Goal: Transaction & Acquisition: Purchase product/service

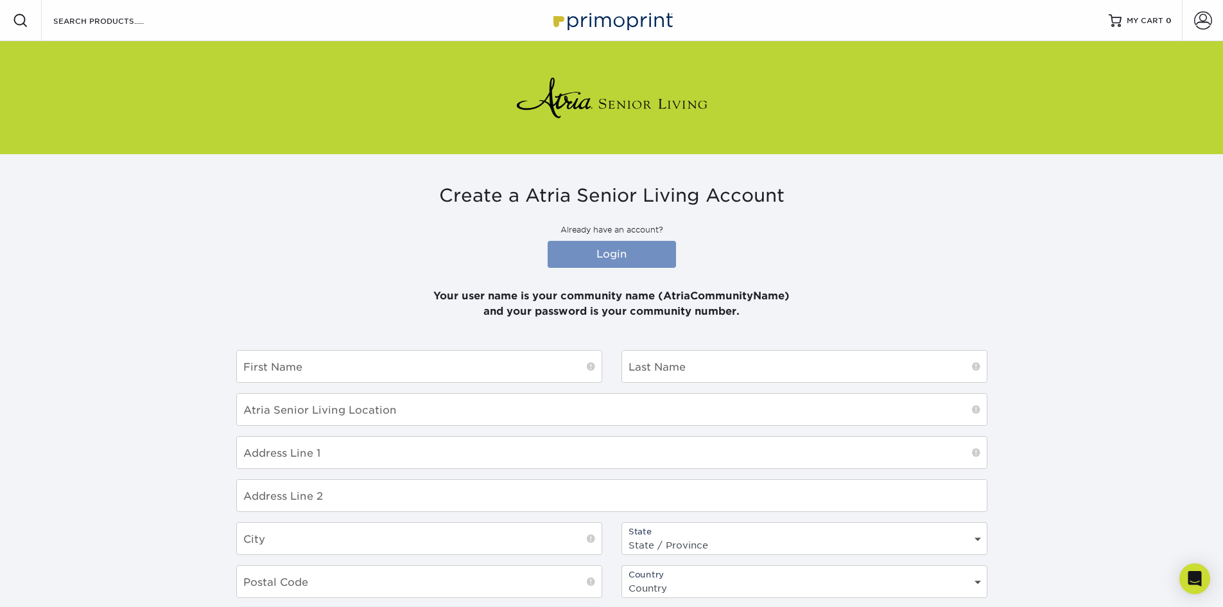
type input "[PERSON_NAME][EMAIL_ADDRESS][PERSON_NAME][DOMAIN_NAME]"
click at [583, 242] on link "Login" at bounding box center [612, 254] width 128 height 27
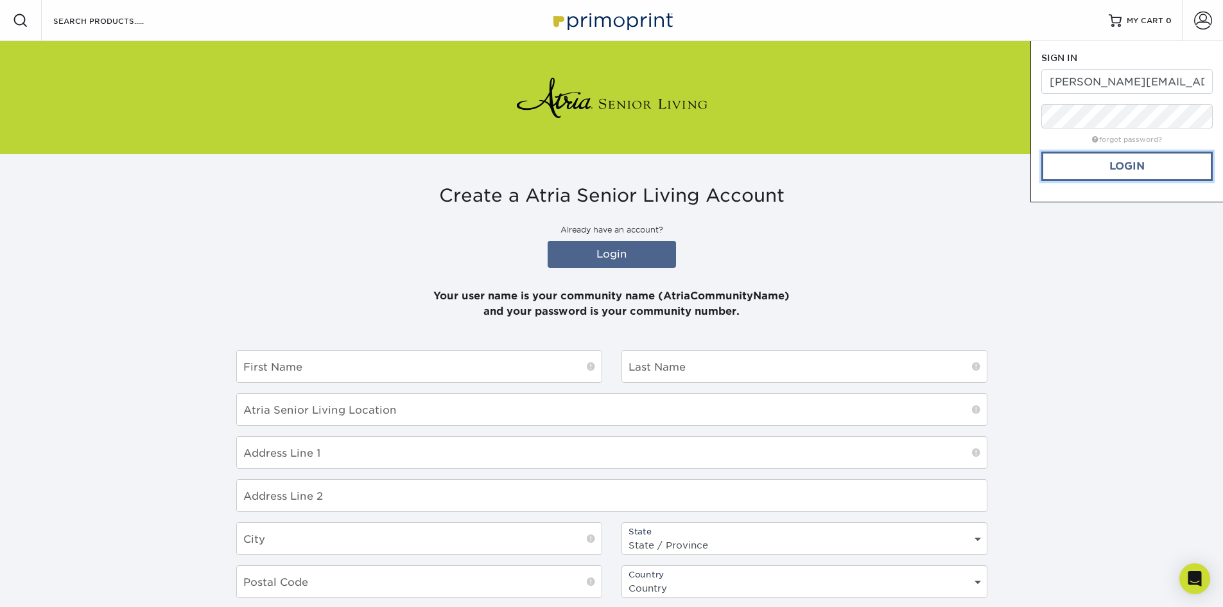
click at [1157, 166] on link "Login" at bounding box center [1127, 167] width 171 height 30
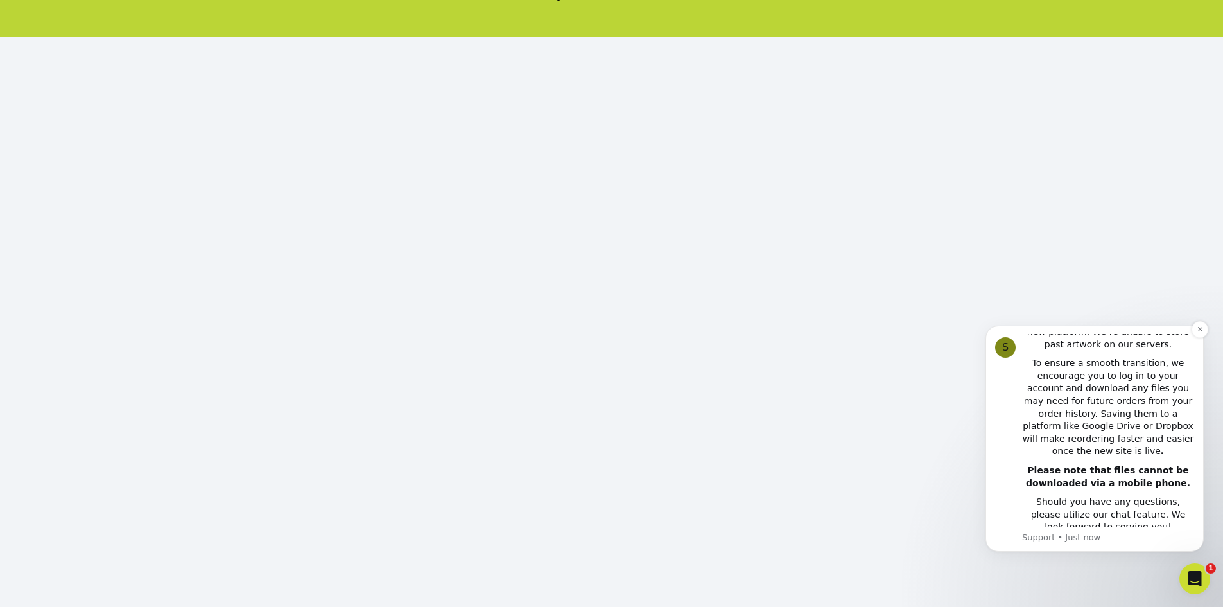
scroll to position [288, 0]
click at [1197, 329] on icon "Dismiss notification" at bounding box center [1200, 329] width 7 height 7
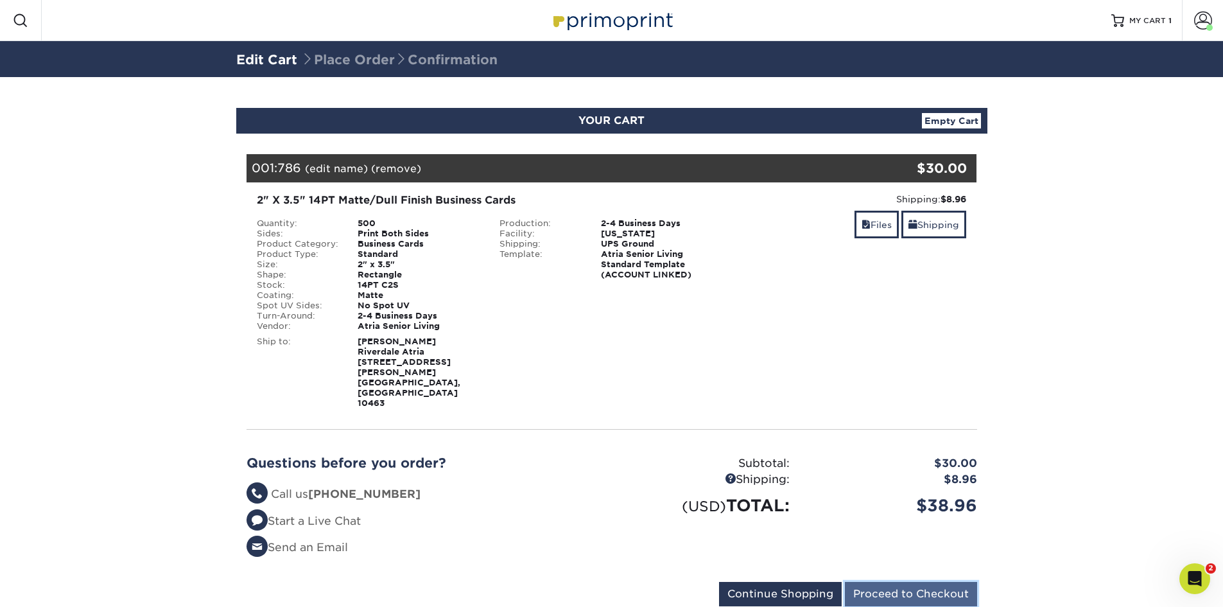
click at [906, 582] on input "Proceed to Checkout" at bounding box center [911, 594] width 132 height 24
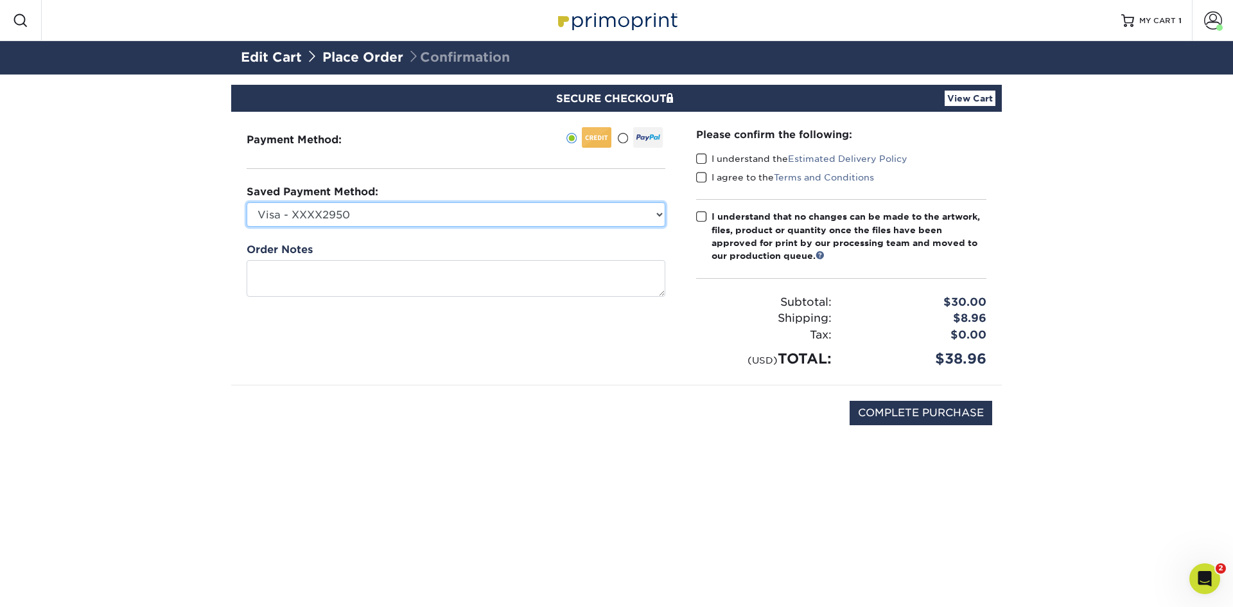
click at [466, 226] on select "Visa - XXXX2950 Visa - XXXX7085 Visa - XXXX0667 Visa - XXXX2777 New Credit Card" at bounding box center [456, 214] width 419 height 24
select select
click at [247, 202] on select "Visa - XXXX2950 Visa - XXXX7085 Visa - XXXX0667 Visa - XXXX2777 New Credit Card" at bounding box center [456, 214] width 419 height 24
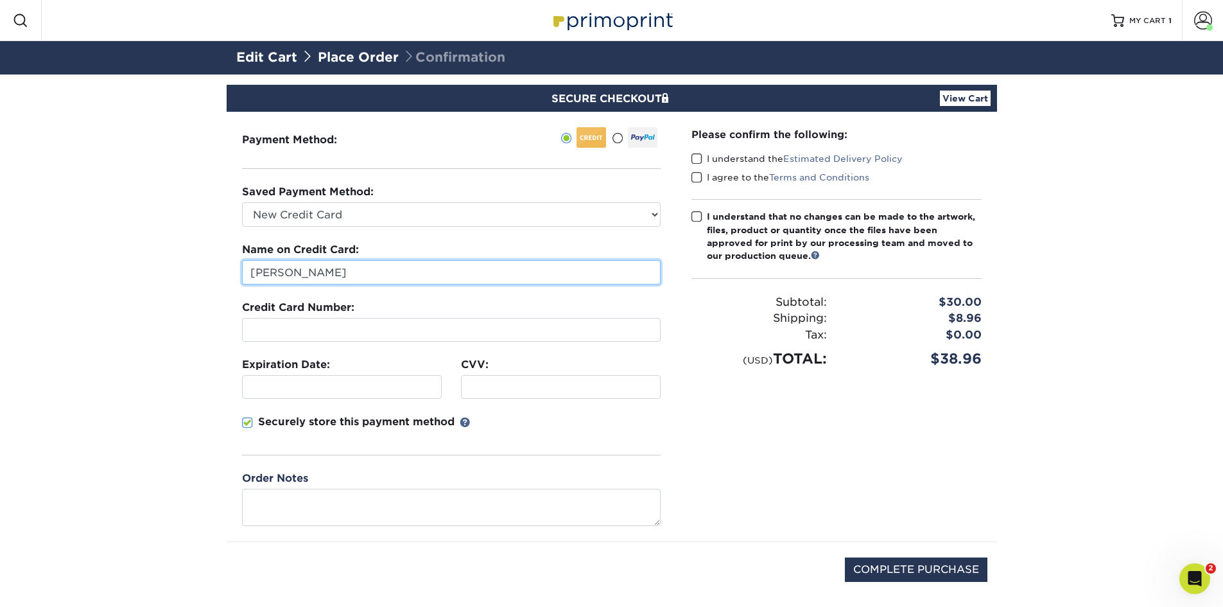
drag, startPoint x: 365, startPoint y: 272, endPoint x: 199, endPoint y: 274, distance: 165.7
click at [199, 274] on section "SECURE CHECKOUT View Cart Payment Method: Saved Payment Method:" at bounding box center [611, 358] width 1223 height 567
type input "Takiesha Meringola"
click at [380, 339] on div at bounding box center [451, 330] width 419 height 24
click at [267, 396] on div at bounding box center [342, 387] width 200 height 24
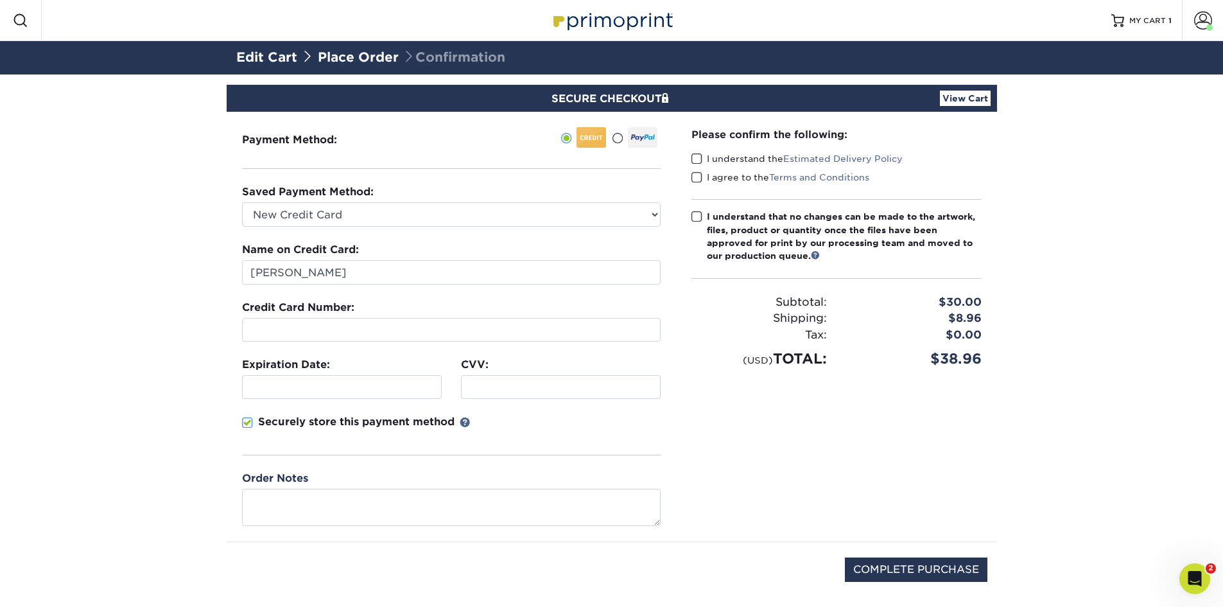
click at [784, 460] on div "Please confirm the following: I understand the Estimated Delivery Policy I agre…" at bounding box center [836, 327] width 321 height 430
click at [697, 159] on span at bounding box center [697, 159] width 11 height 12
click at [0, 0] on input "I understand the Estimated Delivery Policy" at bounding box center [0, 0] width 0 height 0
click at [699, 174] on span at bounding box center [697, 177] width 11 height 12
click at [0, 0] on input "I agree to the Terms and Conditions" at bounding box center [0, 0] width 0 height 0
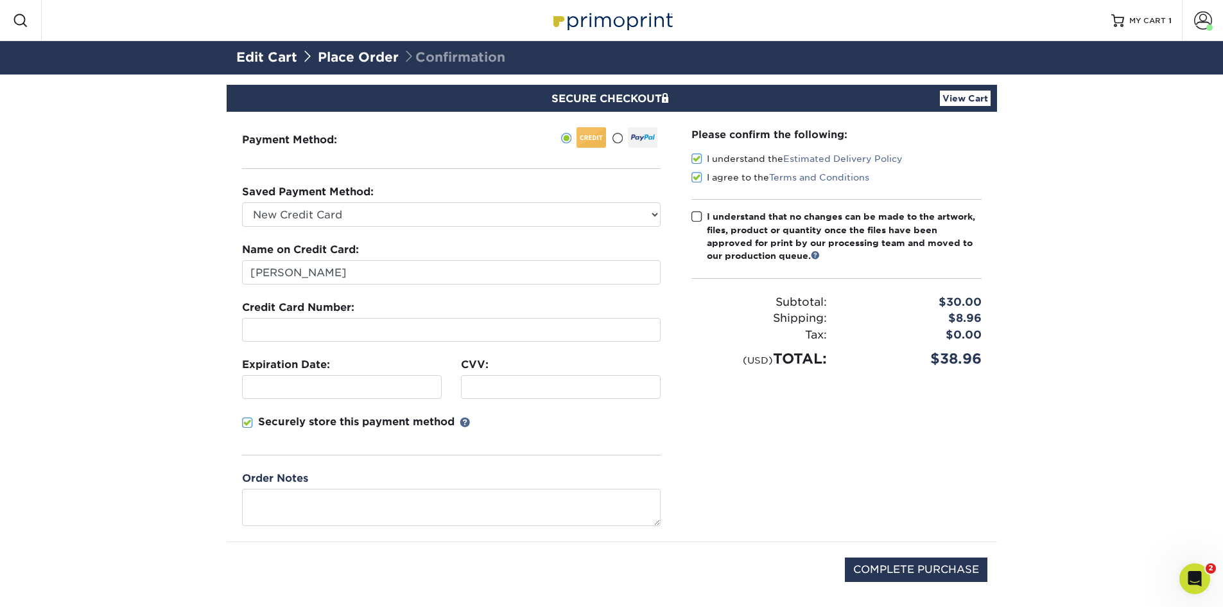
click at [697, 211] on span at bounding box center [697, 217] width 11 height 12
click at [0, 0] on input "I understand that no changes can be made to the artwork, files, product or quan…" at bounding box center [0, 0] width 0 height 0
click at [902, 573] on input "COMPLETE PURCHASE" at bounding box center [916, 569] width 143 height 24
type input "PROCESSING, PLEASE WAIT..."
